Goal: Task Accomplishment & Management: Use online tool/utility

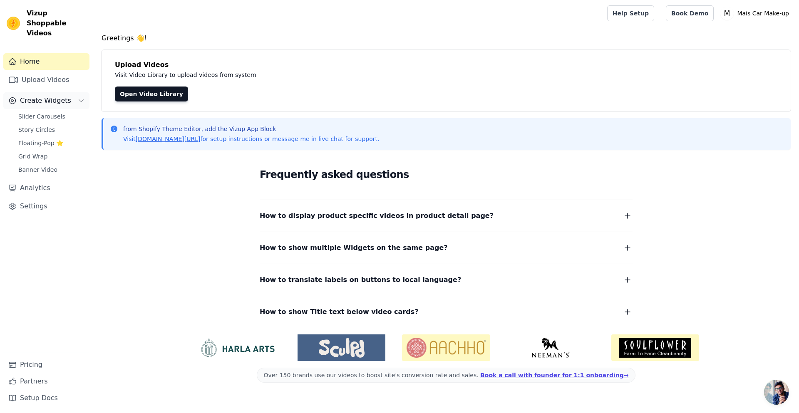
click at [55, 96] on span "Create Widgets" at bounding box center [45, 101] width 51 height 10
click at [46, 126] on span "Story Circles" at bounding box center [36, 130] width 37 height 8
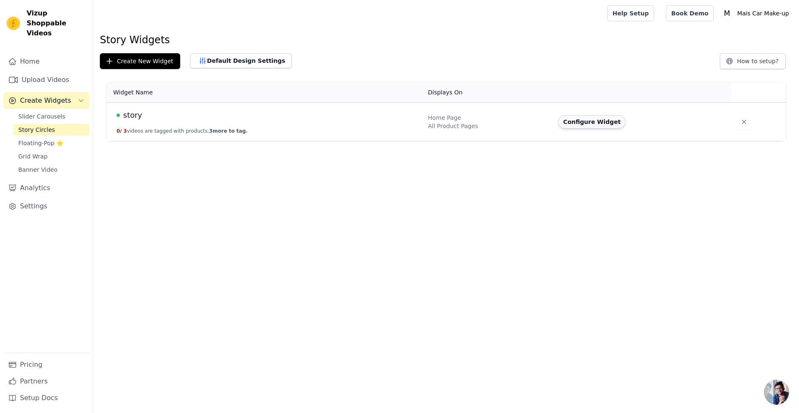
click at [588, 121] on button "Configure Widget" at bounding box center [591, 121] width 67 height 13
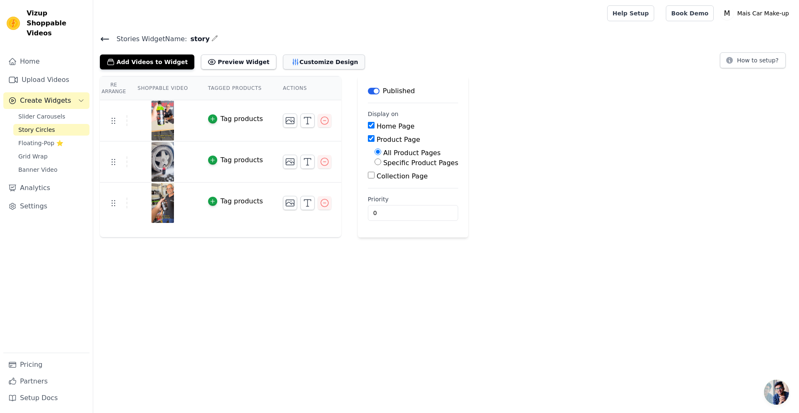
click at [283, 66] on button "Customize Design" at bounding box center [324, 62] width 82 height 15
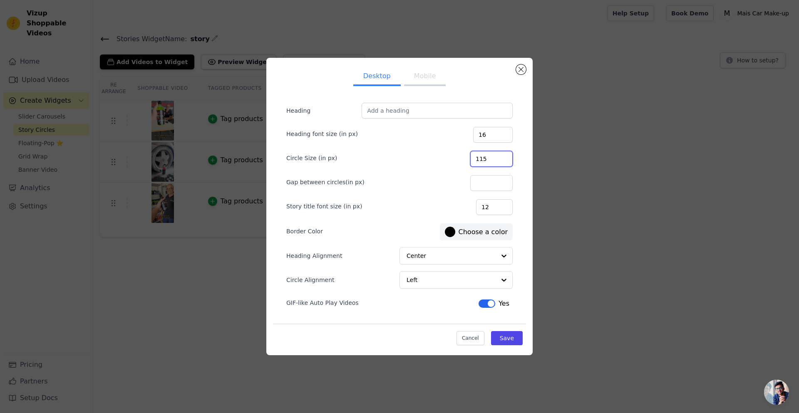
click at [503, 159] on input "115" at bounding box center [491, 159] width 42 height 16
click at [504, 163] on input "100" at bounding box center [491, 159] width 42 height 16
drag, startPoint x: 495, startPoint y: 157, endPoint x: 461, endPoint y: 158, distance: 33.7
click at [461, 158] on div "Circle Size (in px) 100" at bounding box center [399, 157] width 226 height 17
type input "80"
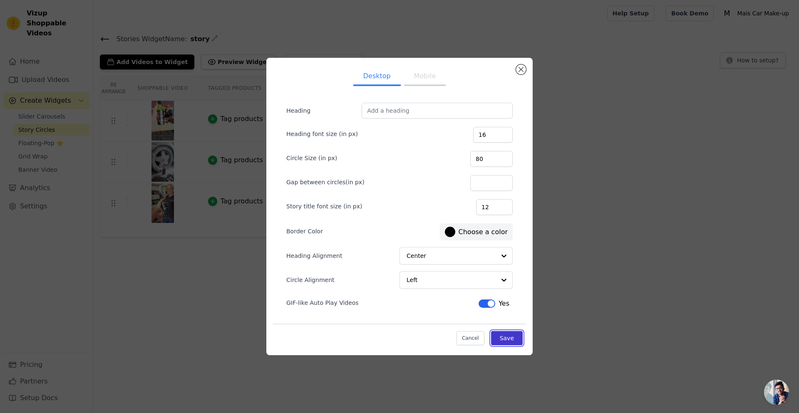
click at [515, 341] on button "Save" at bounding box center [507, 338] width 32 height 14
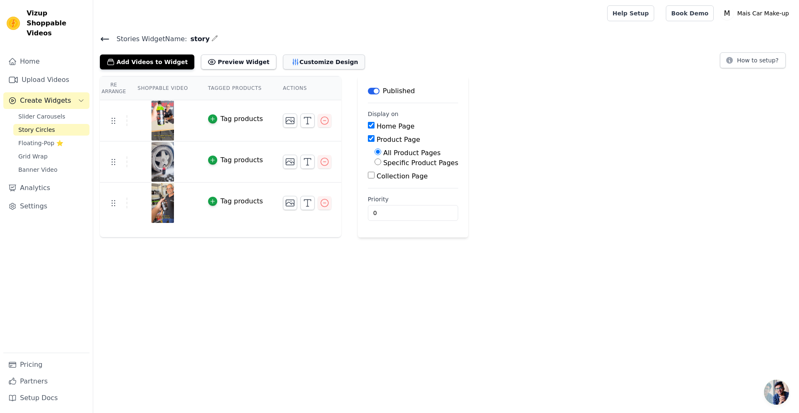
click at [283, 59] on button "Customize Design" at bounding box center [324, 62] width 82 height 15
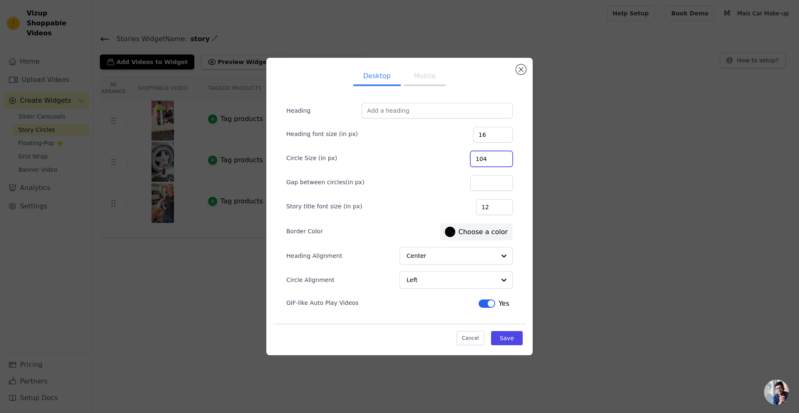
click at [505, 156] on input "104" at bounding box center [491, 159] width 42 height 16
click at [503, 163] on input "104" at bounding box center [491, 159] width 42 height 16
type input "100"
click at [503, 160] on input "100" at bounding box center [491, 159] width 42 height 16
click at [514, 335] on button "Save" at bounding box center [507, 338] width 32 height 14
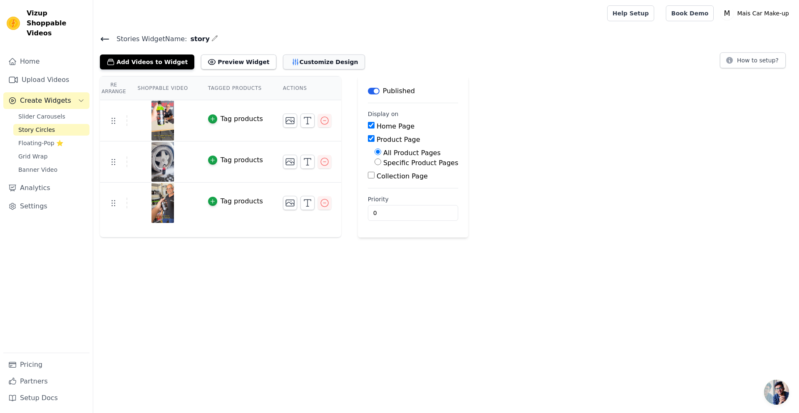
click at [283, 65] on button "Customize Design" at bounding box center [324, 62] width 82 height 15
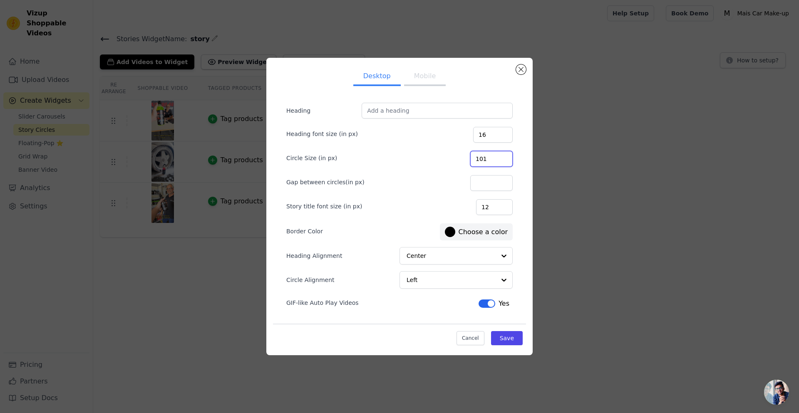
click at [505, 156] on input "101" at bounding box center [491, 159] width 42 height 16
click at [505, 156] on input "102" at bounding box center [491, 159] width 42 height 16
click at [505, 156] on input "103" at bounding box center [491, 159] width 42 height 16
click at [505, 156] on input "104" at bounding box center [491, 159] width 42 height 16
type input "105"
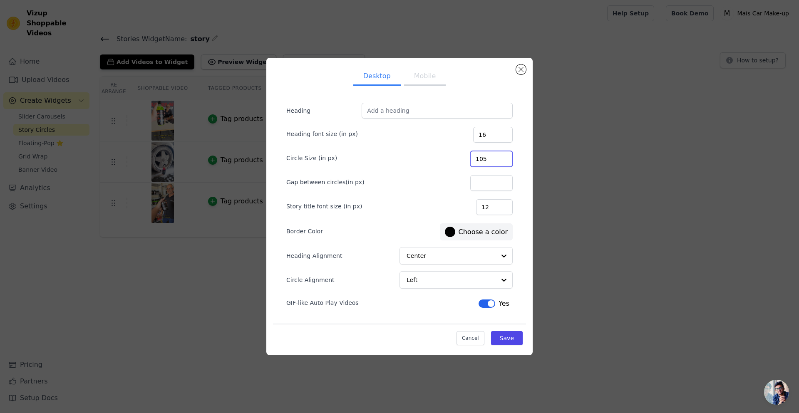
click at [504, 155] on input "105" at bounding box center [491, 159] width 42 height 16
click at [498, 342] on button "Save" at bounding box center [507, 338] width 32 height 14
